Goal: Transaction & Acquisition: Download file/media

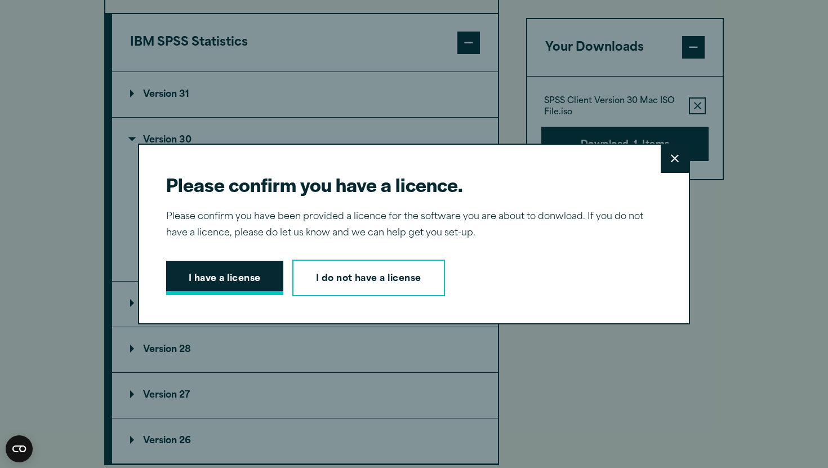
click at [222, 274] on button "I have a license" at bounding box center [224, 278] width 117 height 35
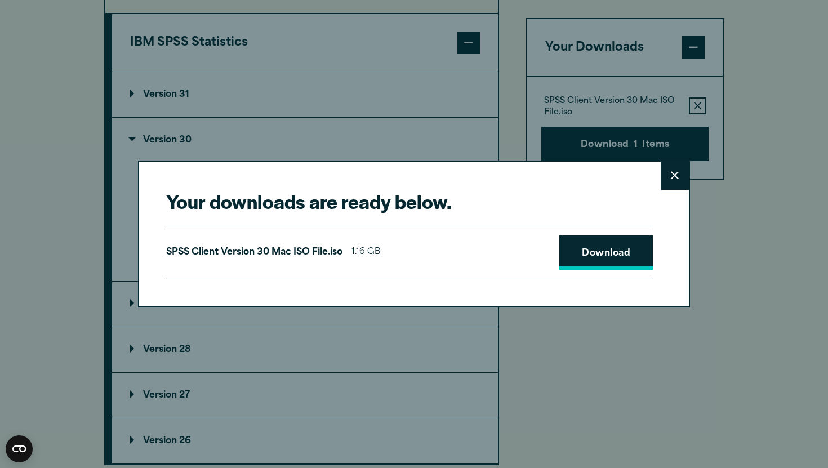
click at [598, 255] on link "Download" at bounding box center [605, 252] width 93 height 35
click at [668, 178] on button "Close" at bounding box center [675, 176] width 28 height 28
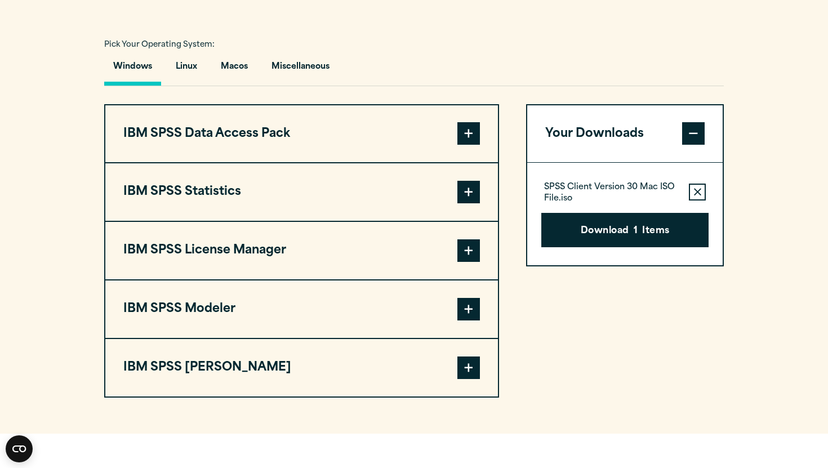
scroll to position [796, 0]
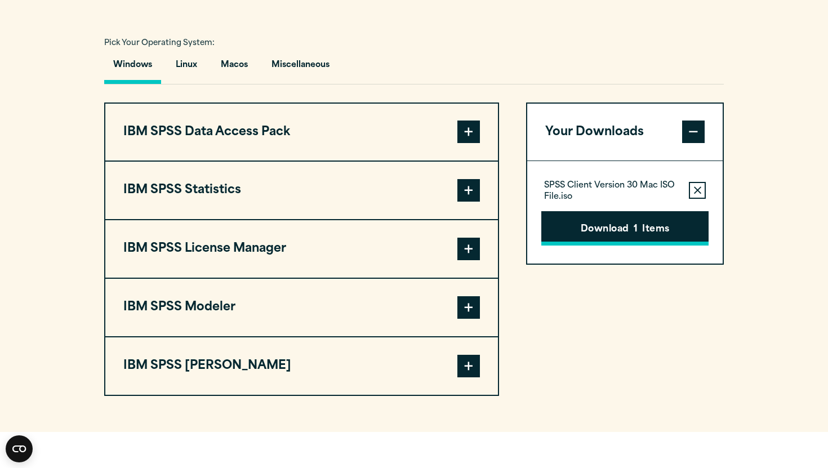
click at [621, 246] on button "Download 1 Items" at bounding box center [624, 228] width 167 height 35
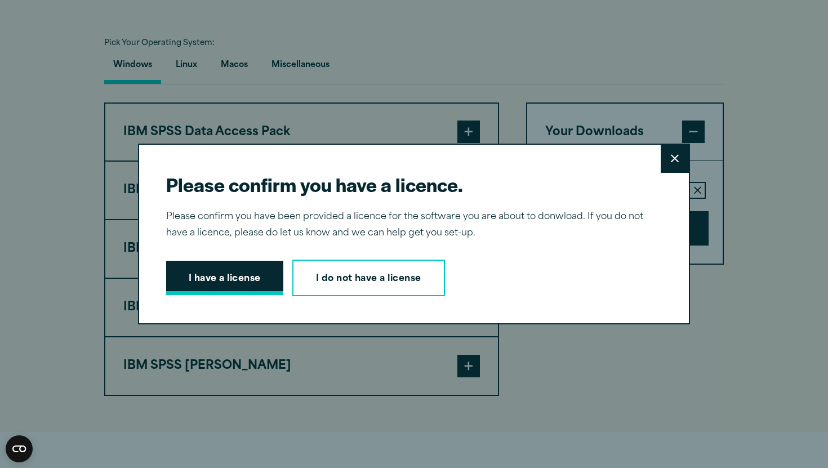
click at [256, 267] on button "I have a license" at bounding box center [224, 278] width 117 height 35
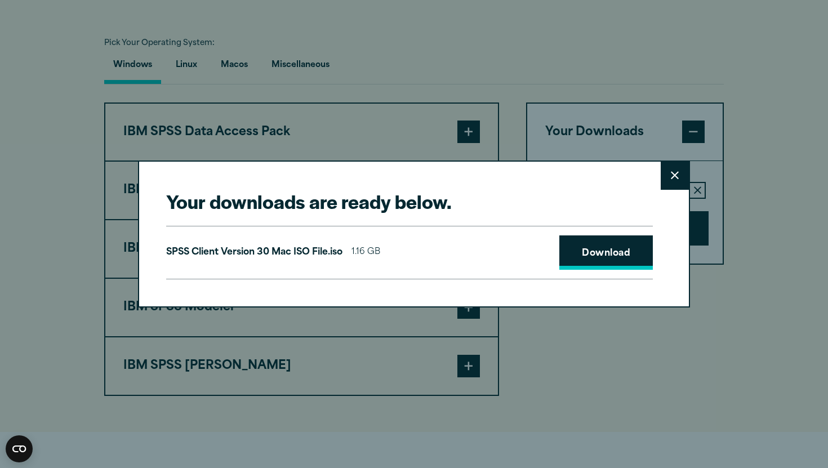
click at [618, 253] on link "Download" at bounding box center [605, 252] width 93 height 35
click at [679, 168] on button "Close" at bounding box center [675, 176] width 28 height 28
